Goal: Information Seeking & Learning: Learn about a topic

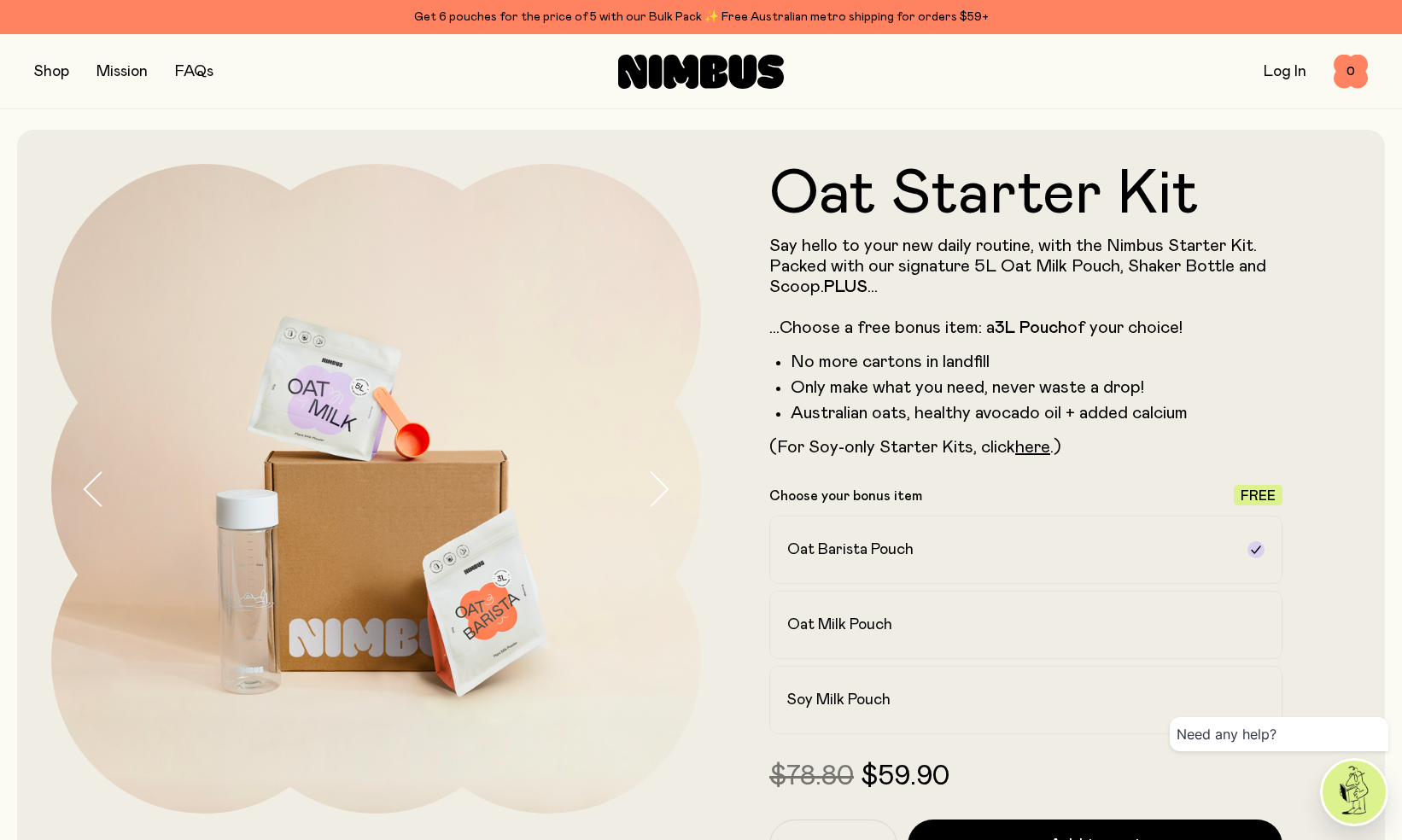
click at [56, 72] on button "button" at bounding box center [51, 72] width 35 height 24
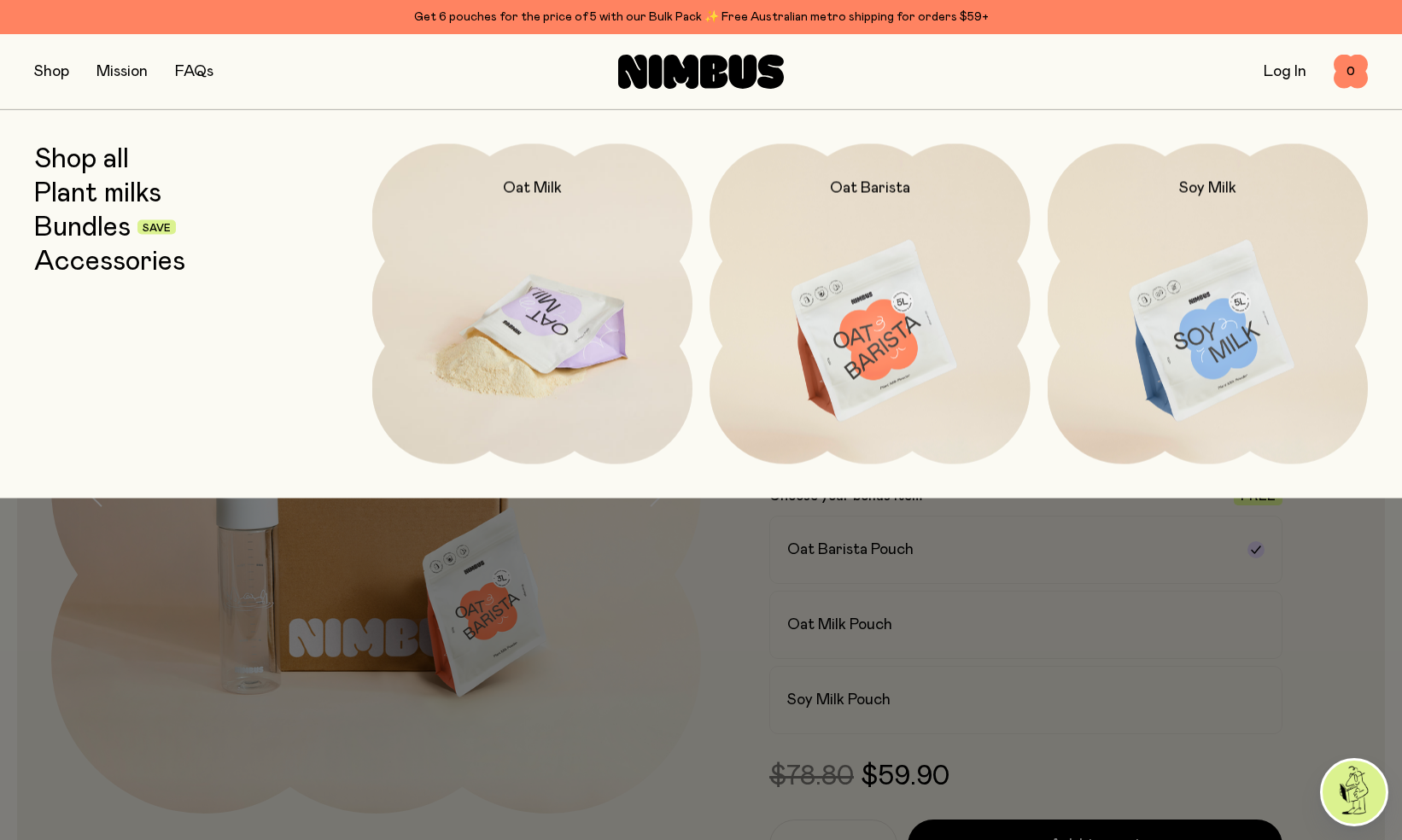
click at [511, 319] on img at bounding box center [532, 331] width 321 height 377
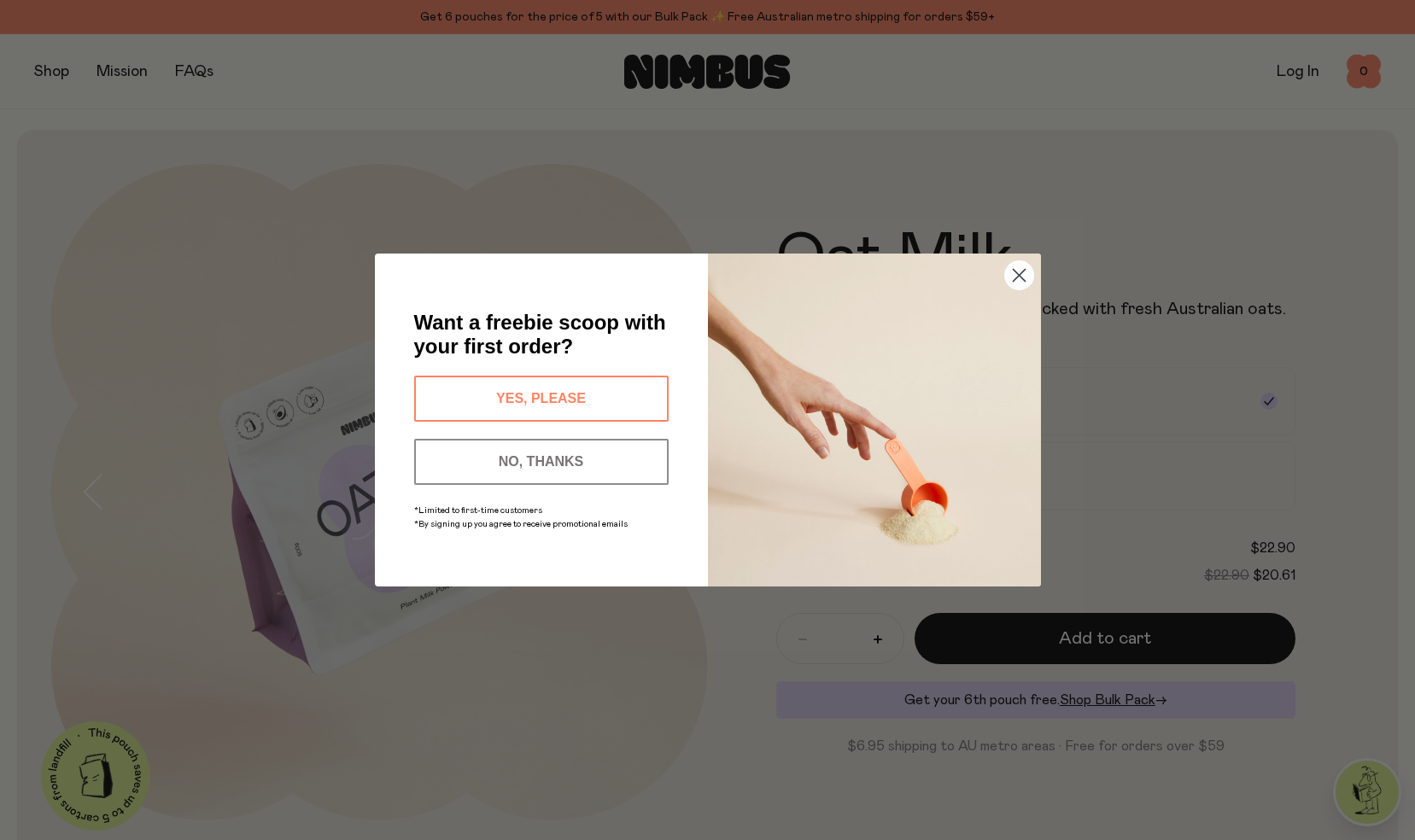
click at [589, 404] on button "YES, PLEASE" at bounding box center [541, 398] width 254 height 46
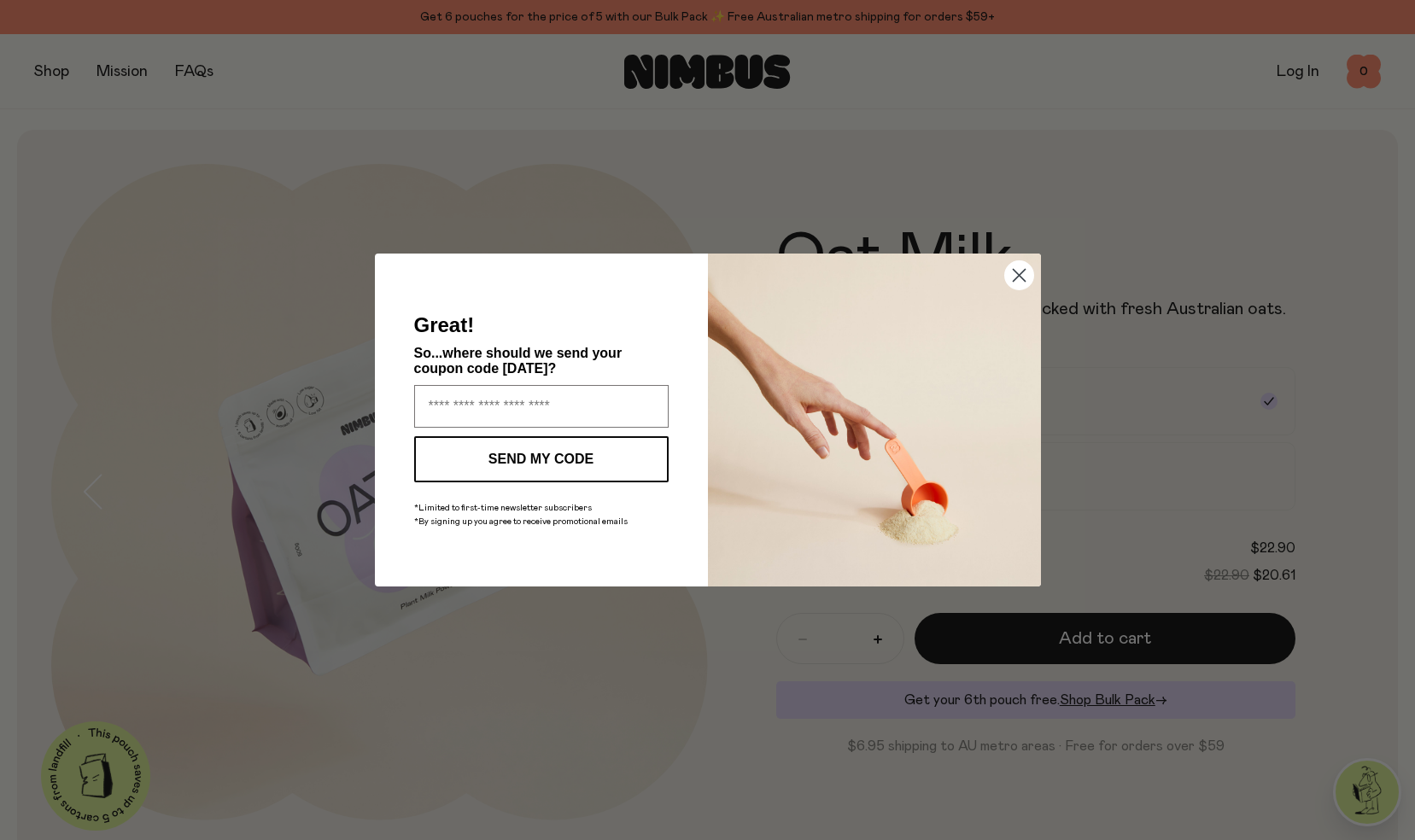
click at [589, 404] on input "Enter your email address" at bounding box center [541, 405] width 254 height 42
type input "**********"
click at [1015, 273] on icon "Close dialog" at bounding box center [1019, 276] width 12 height 12
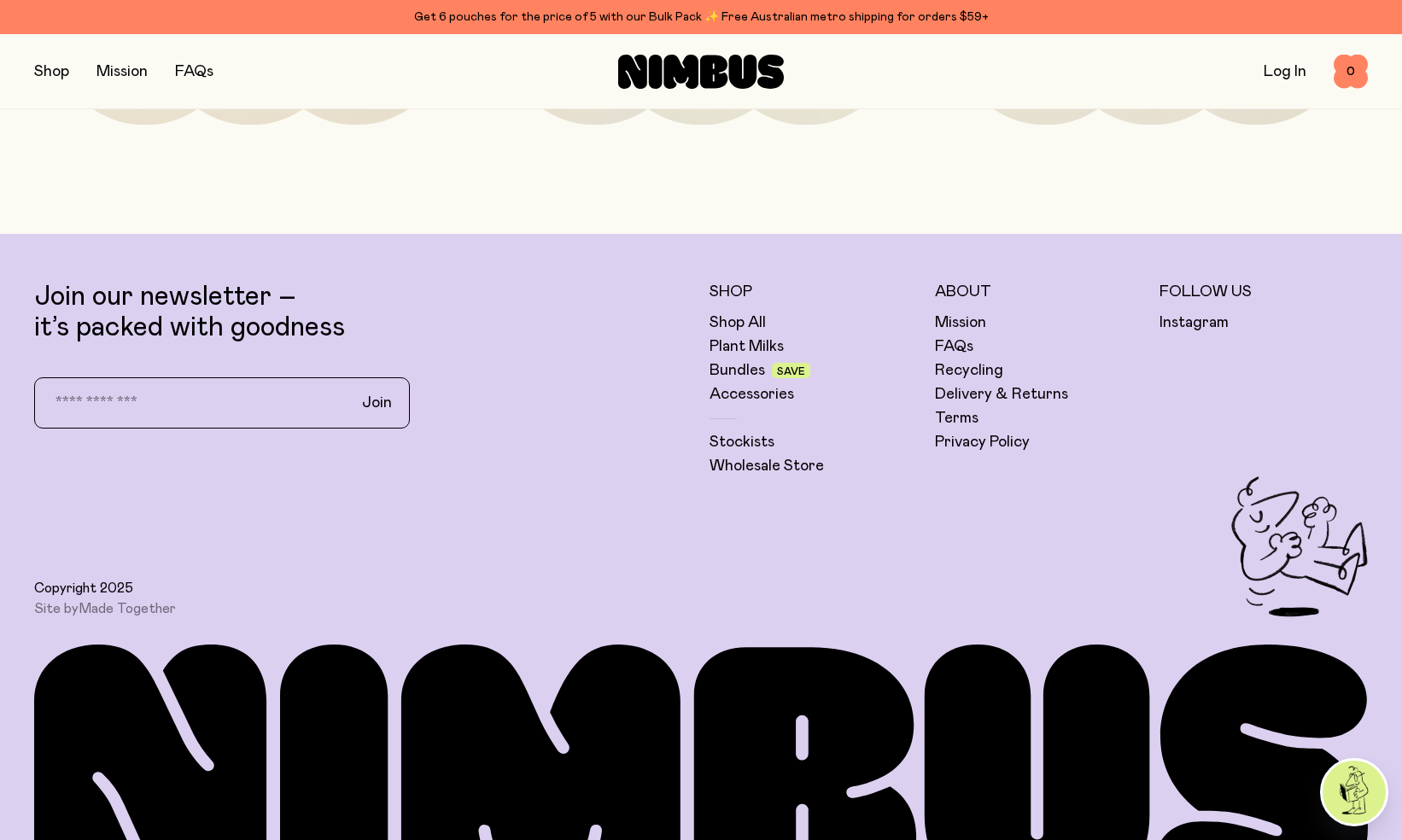
scroll to position [4567, 0]
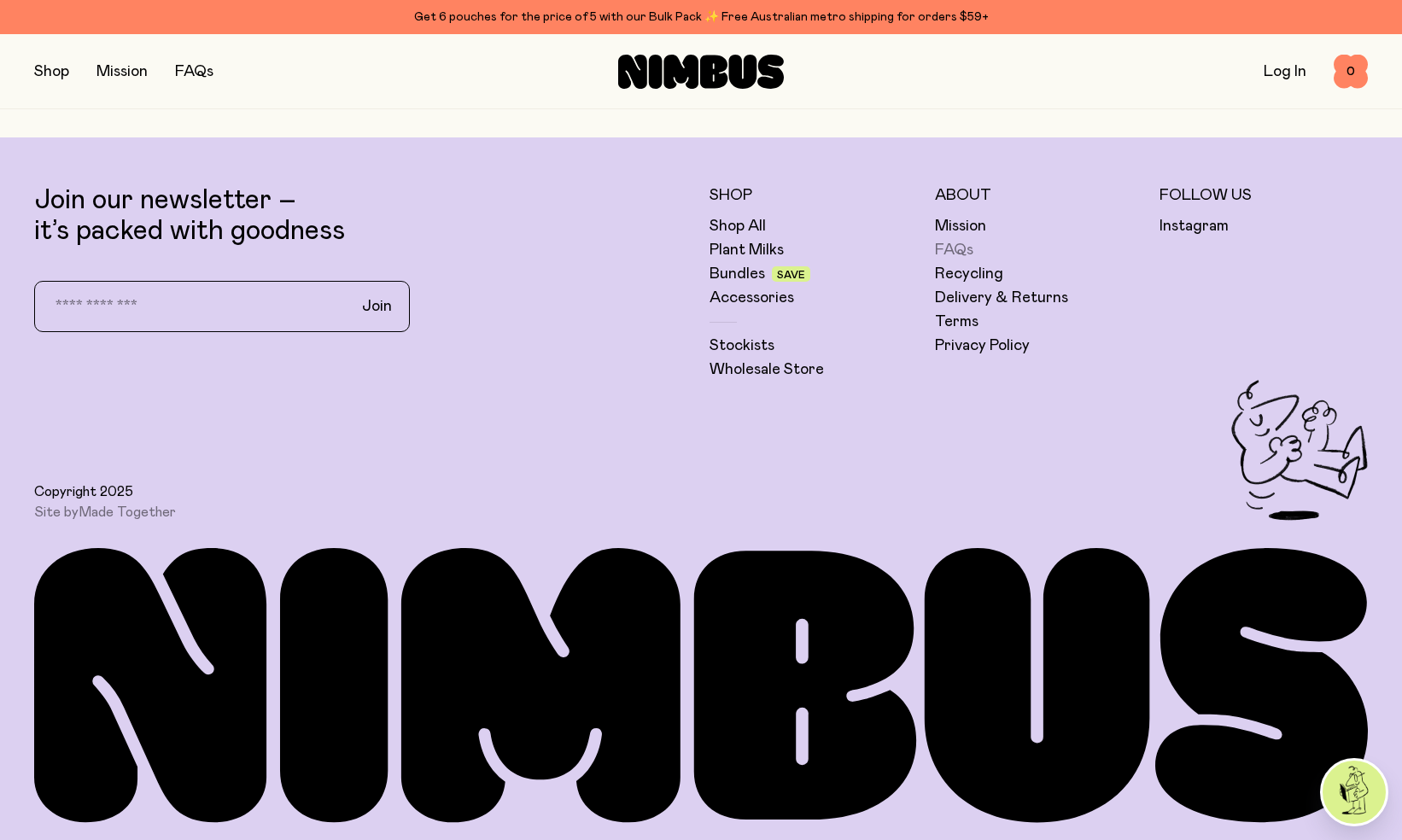
click at [947, 251] on link "FAQs" at bounding box center [953, 249] width 38 height 21
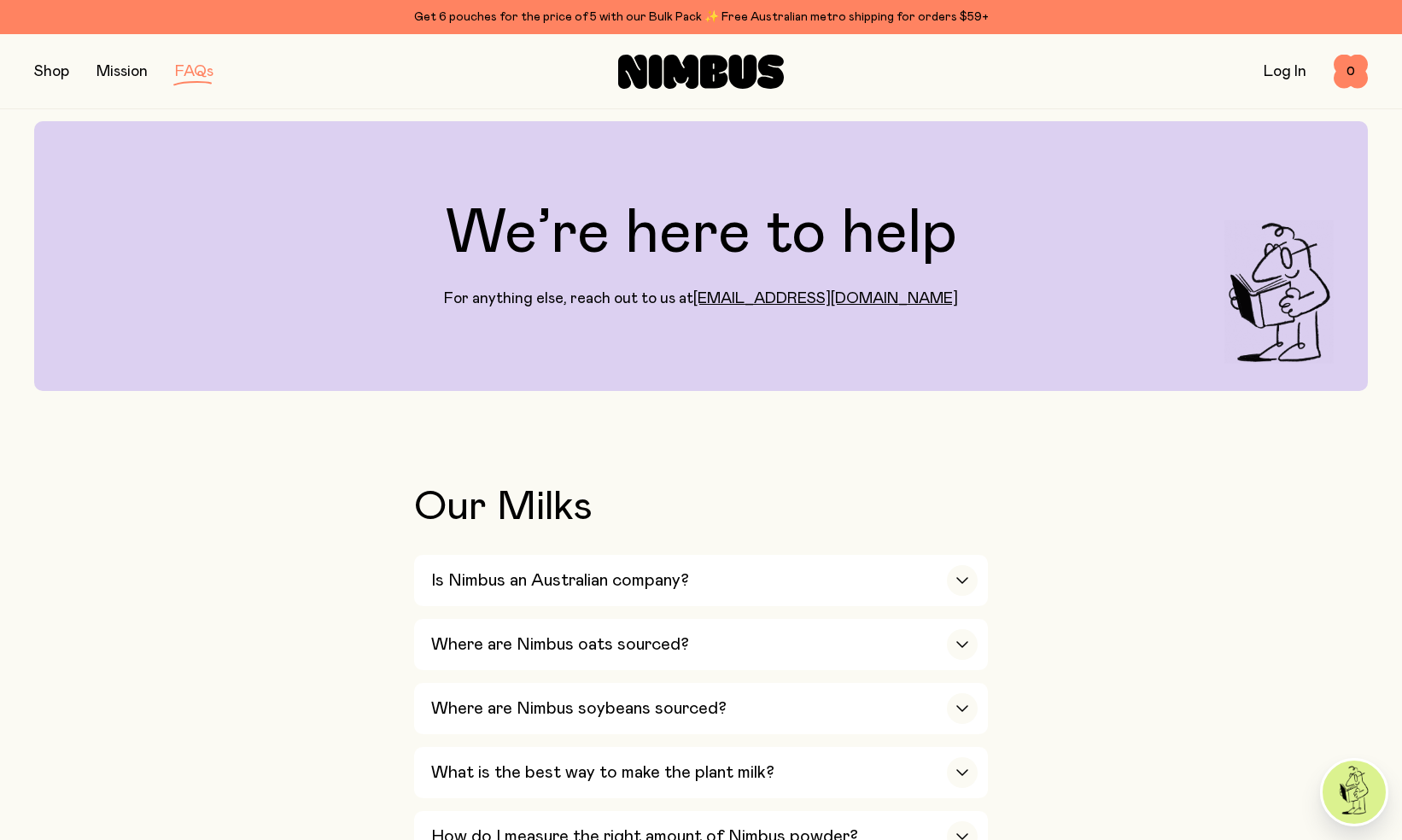
scroll to position [135, 0]
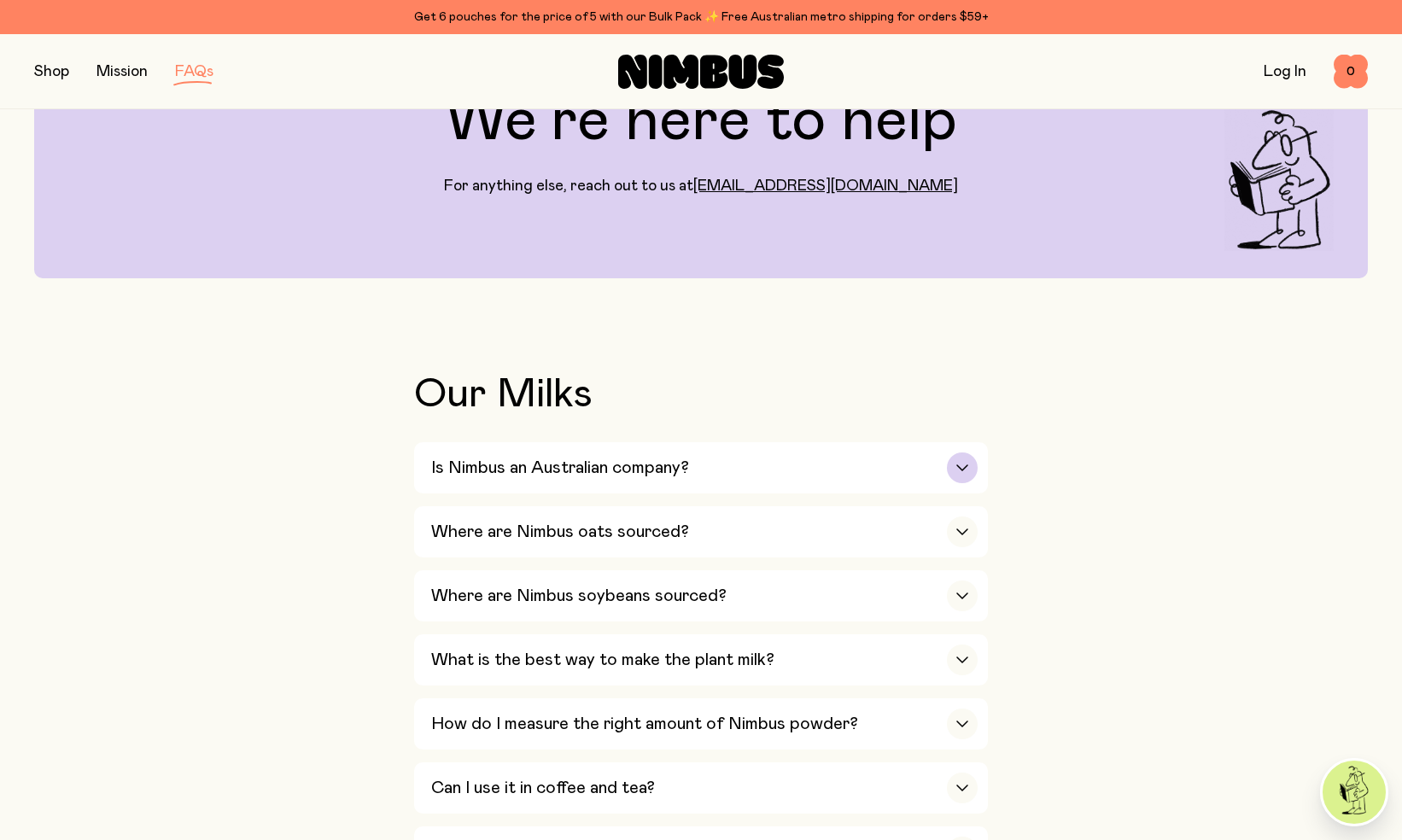
click at [950, 463] on div "button" at bounding box center [961, 467] width 31 height 31
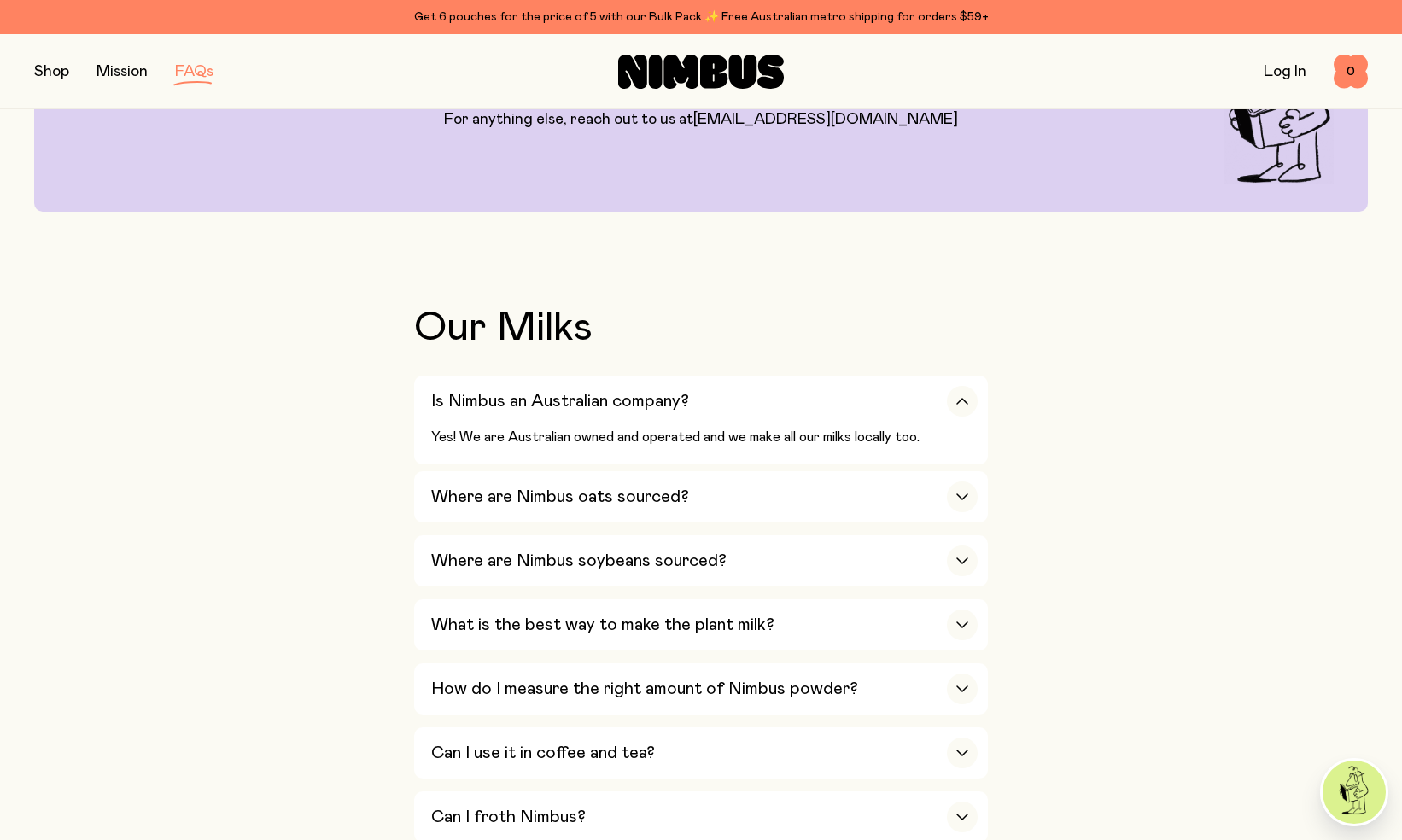
scroll to position [223, 0]
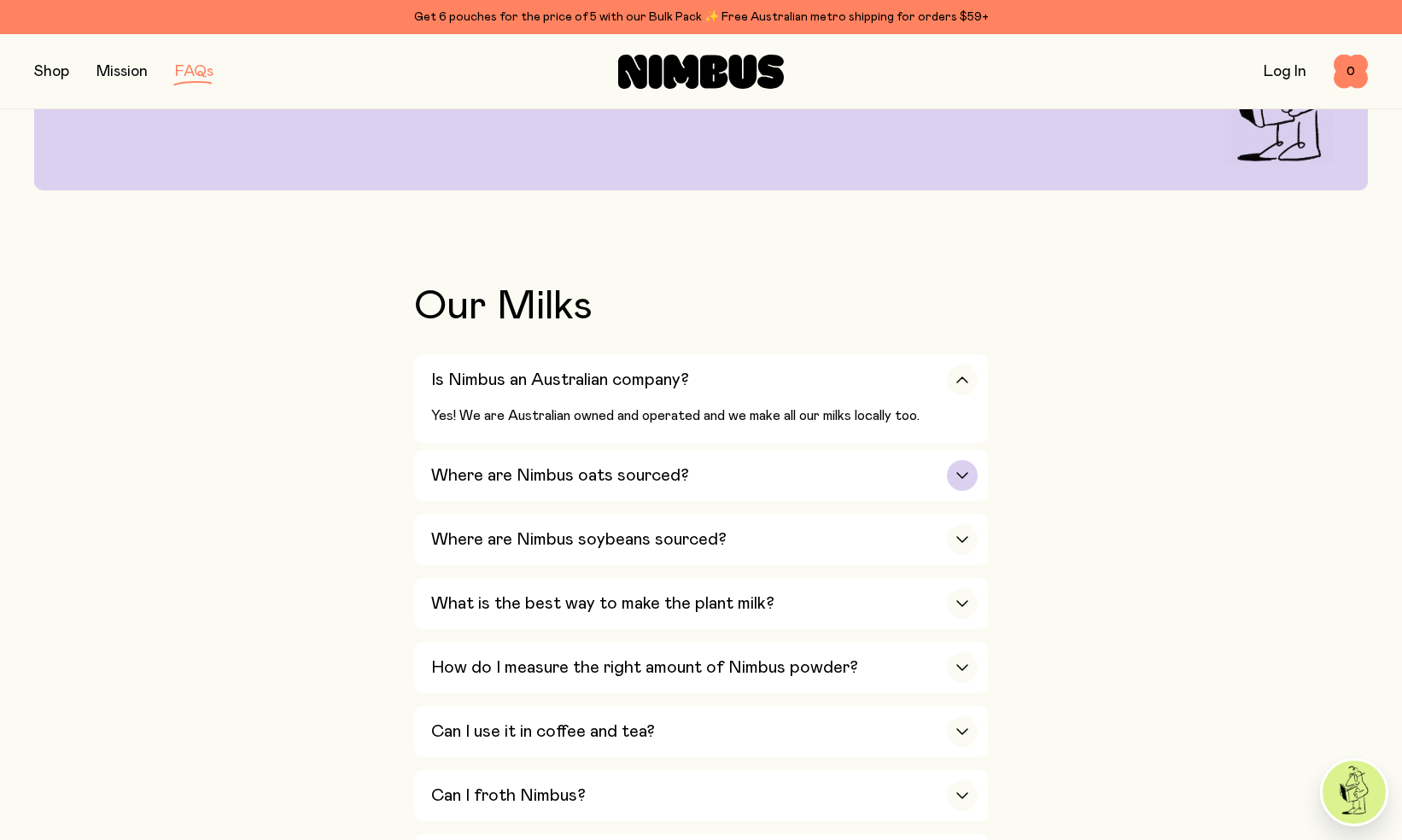
click at [956, 480] on div "button" at bounding box center [961, 475] width 31 height 31
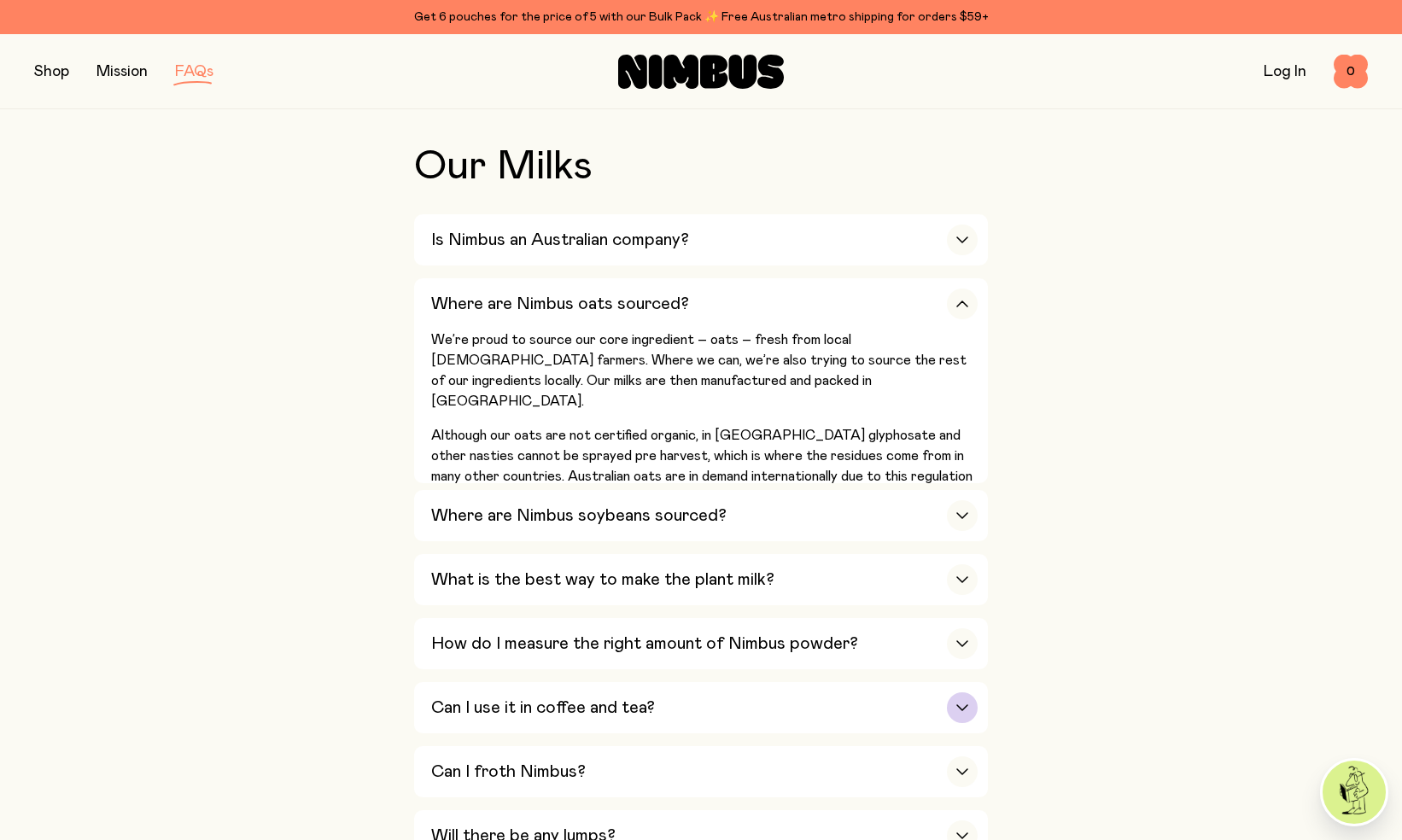
scroll to position [0, 0]
